Goal: Participate in discussion

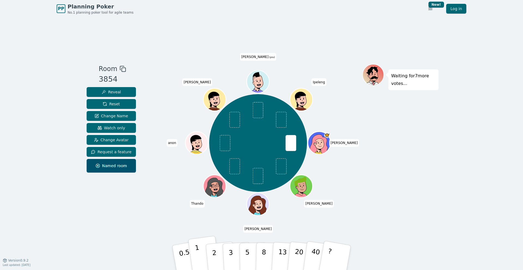
click at [198, 256] on p "1" at bounding box center [199, 259] width 8 height 30
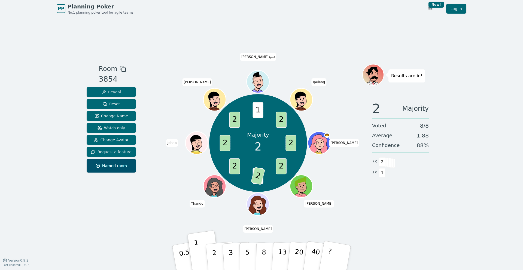
click at [162, 222] on div "Room 3854 Reveal Reset Change Name Watch only Change Avatar Request a feature N…" at bounding box center [262, 138] width 354 height 243
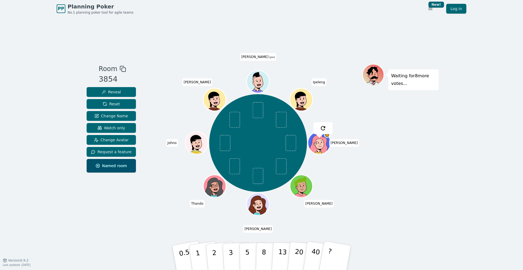
click at [211, 222] on div "Room 3854 Reveal Reset Change Name Watch only Change Avatar Request a feature N…" at bounding box center [262, 138] width 354 height 243
click at [230, 251] on p "3" at bounding box center [231, 259] width 6 height 30
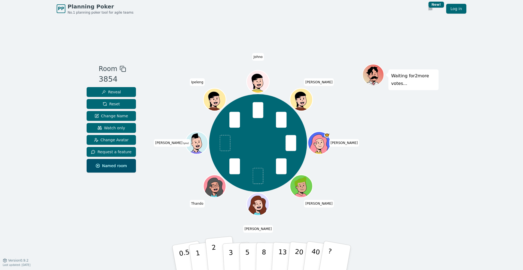
click at [218, 251] on button "2" at bounding box center [220, 258] width 31 height 43
click at [216, 251] on button "2" at bounding box center [220, 258] width 31 height 43
click at [219, 253] on button "2" at bounding box center [220, 258] width 31 height 43
click at [217, 254] on button "2" at bounding box center [220, 258] width 31 height 43
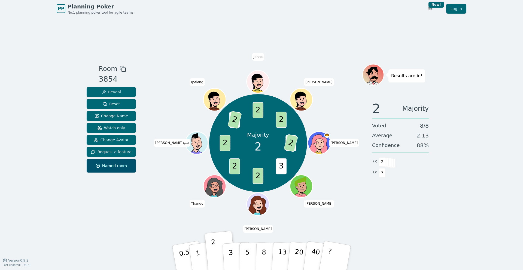
click at [436, 233] on div "Room 3854 Reveal Reset Change Name Watch only Change Avatar Request a feature N…" at bounding box center [262, 138] width 354 height 243
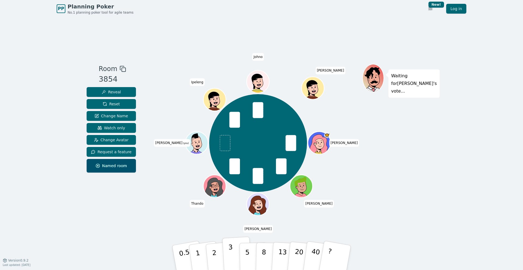
click at [230, 253] on p "3" at bounding box center [231, 259] width 6 height 30
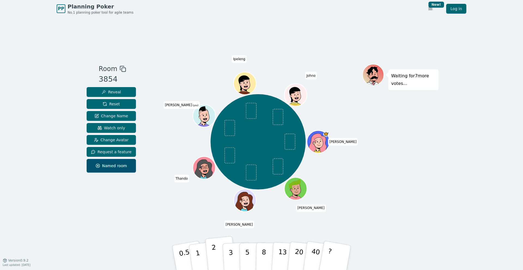
click at [218, 252] on button "2" at bounding box center [220, 258] width 31 height 43
click at [213, 219] on div "Room 3854 Reveal Reset Change Name Watch only Change Avatar Request a feature N…" at bounding box center [262, 138] width 354 height 243
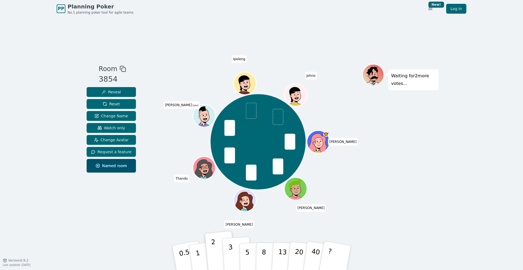
click at [233, 255] on button "3" at bounding box center [237, 258] width 30 height 43
click at [216, 253] on button "2" at bounding box center [220, 258] width 31 height 43
click at [230, 254] on p "3" at bounding box center [231, 259] width 6 height 30
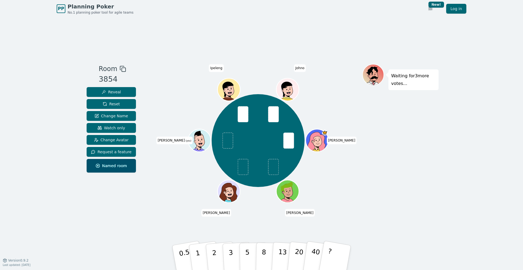
click at [239, 225] on div "Room 3854 Reveal Reset Change Name Watch only Change Avatar Request a feature N…" at bounding box center [262, 138] width 354 height 243
click at [235, 252] on button "3" at bounding box center [237, 258] width 30 height 43
